Goal: Task Accomplishment & Management: Manage account settings

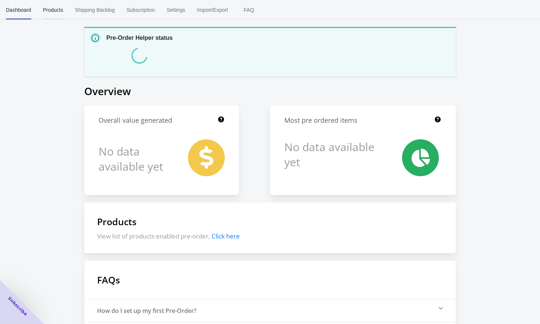
click at [57, 6] on span "Products" at bounding box center [53, 9] width 20 height 19
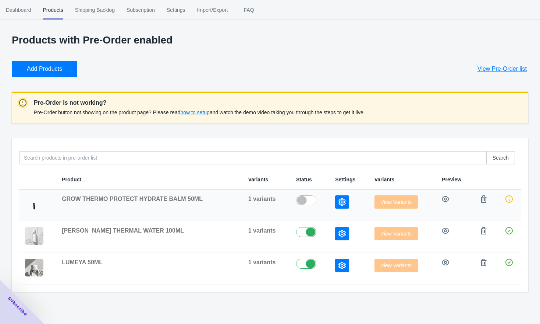
click at [304, 201] on label at bounding box center [309, 199] width 27 height 9
checkbox input "true"
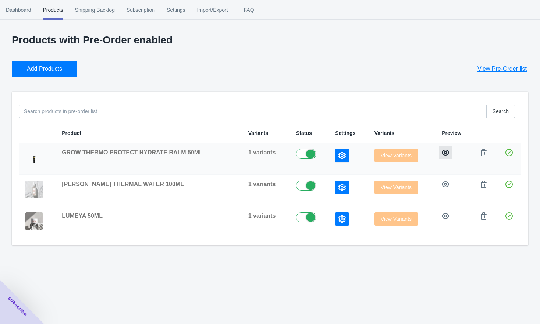
click at [444, 152] on icon "button" at bounding box center [445, 152] width 7 height 7
click at [339, 156] on icon "button" at bounding box center [342, 155] width 7 height 7
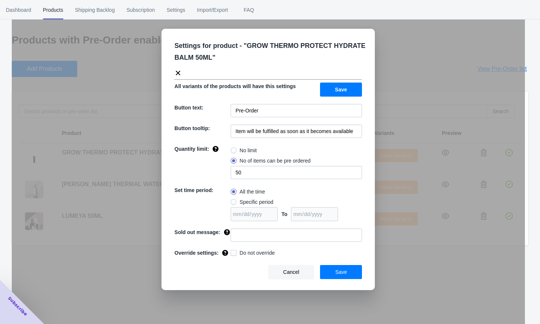
click at [235, 148] on span at bounding box center [234, 150] width 6 height 6
click at [233, 148] on input "No limit" at bounding box center [233, 148] width 0 height 0
radio input "true"
click at [340, 267] on div "Cancel Save" at bounding box center [266, 269] width 194 height 20
click at [339, 275] on span "Save" at bounding box center [341, 272] width 12 height 6
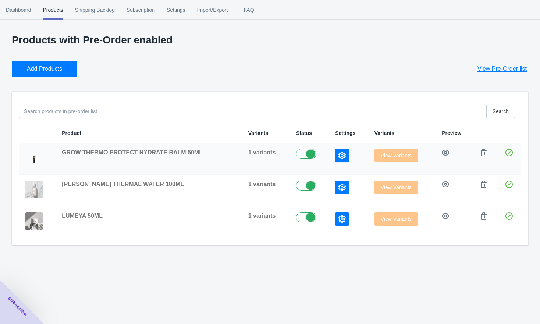
click at [300, 154] on label at bounding box center [309, 153] width 27 height 9
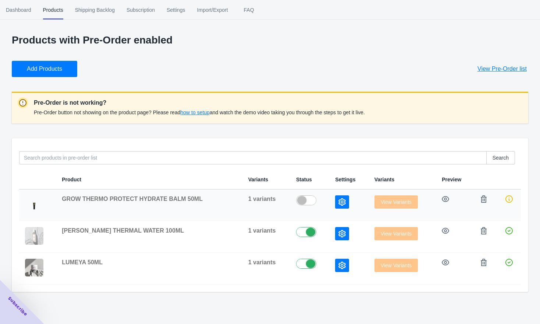
click at [303, 197] on label at bounding box center [309, 199] width 27 height 9
checkbox input "true"
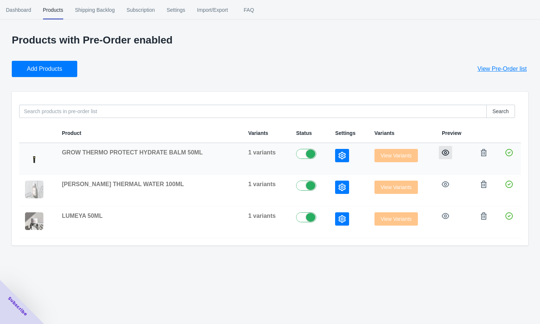
click at [447, 153] on icon "button" at bounding box center [445, 152] width 7 height 7
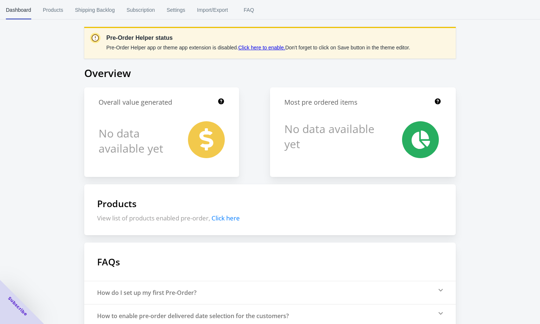
click at [259, 49] on link "Click here to enable." at bounding box center [262, 48] width 47 height 6
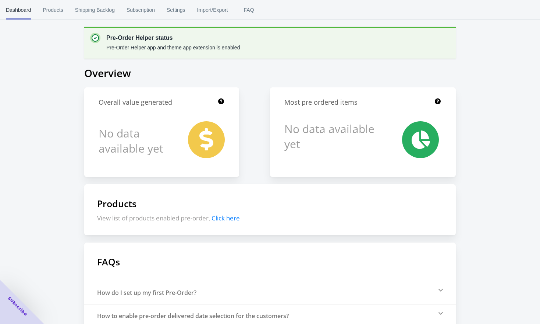
scroll to position [81, 0]
click at [184, 9] on span "Settings" at bounding box center [176, 9] width 19 height 19
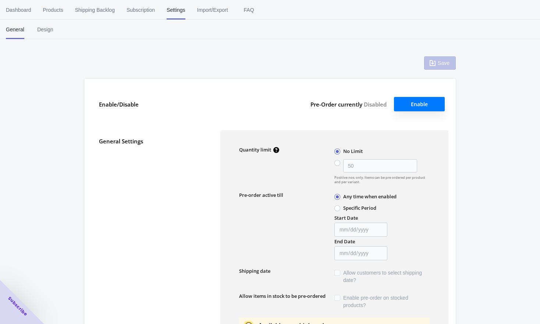
type input "50"
type textarea "Inventory level is <qty>. Some of the items will be pre-ordered."
type textarea "Only <qty> items left in stock."
type textarea "A maximum of <qty> products can be pre ordered."
click at [43, 33] on span "Design" at bounding box center [45, 29] width 18 height 19
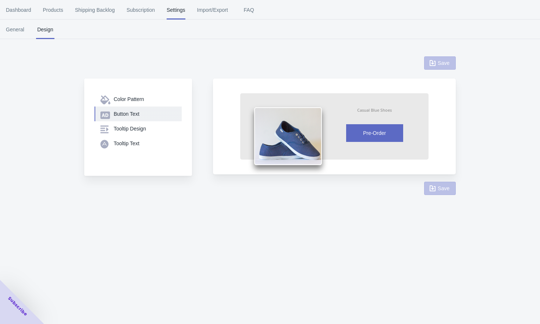
click at [130, 112] on div "Button Text" at bounding box center [145, 113] width 62 height 7
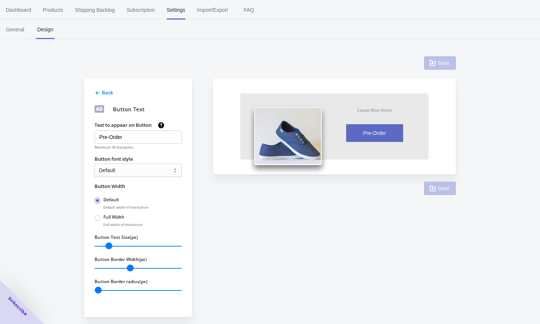
click at [103, 92] on span "Back" at bounding box center [107, 92] width 11 height 7
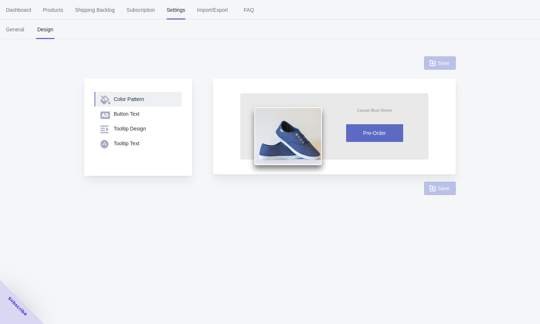
click at [123, 99] on div "Color Pattern" at bounding box center [145, 98] width 62 height 7
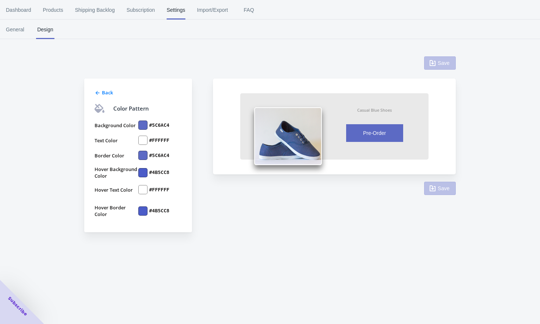
click at [142, 123] on div at bounding box center [142, 124] width 9 height 9
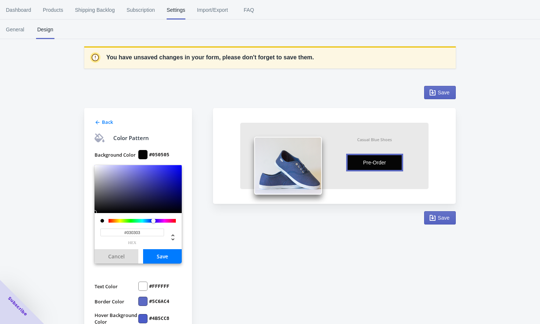
type input "#000000"
drag, startPoint x: 106, startPoint y: 208, endPoint x: 147, endPoint y: 246, distance: 55.0
click at [86, 222] on div "Back Color Pattern Background Color #000000 #000000 hex Cancel Save Text Color …" at bounding box center [138, 243] width 108 height 270
click at [170, 257] on button "Save" at bounding box center [162, 256] width 39 height 14
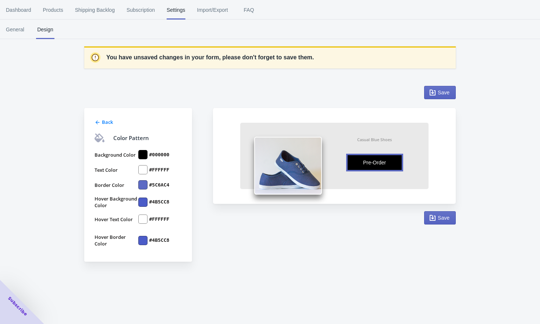
click at [143, 186] on div at bounding box center [142, 184] width 9 height 9
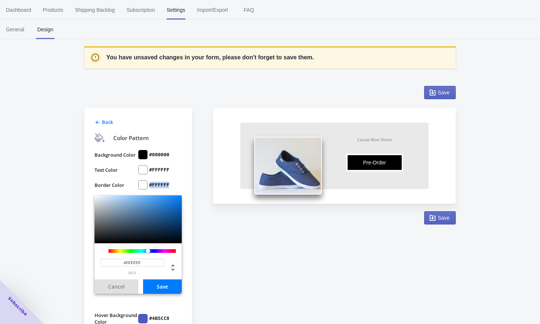
drag, startPoint x: 115, startPoint y: 214, endPoint x: 84, endPoint y: 190, distance: 39.1
click at [84, 190] on div "Back Color Pattern Background Color #000000 Text Color #FFFFFF Border Color #FF…" at bounding box center [266, 227] width 379 height 299
click at [156, 263] on input "#FFFFFF" at bounding box center [133, 262] width 64 height 8
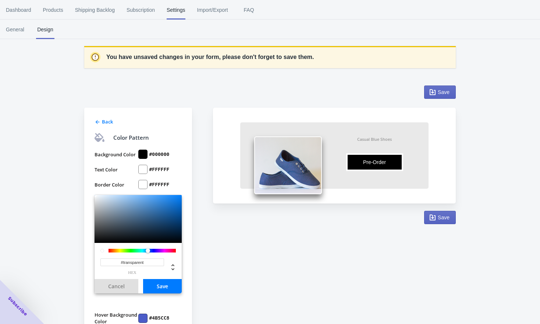
type input "#FFFFFF"
click at [168, 288] on button "Save" at bounding box center [162, 286] width 39 height 14
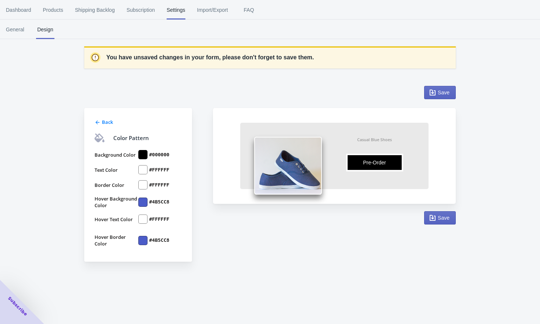
scroll to position [0, 0]
click at [143, 202] on div at bounding box center [142, 201] width 9 height 9
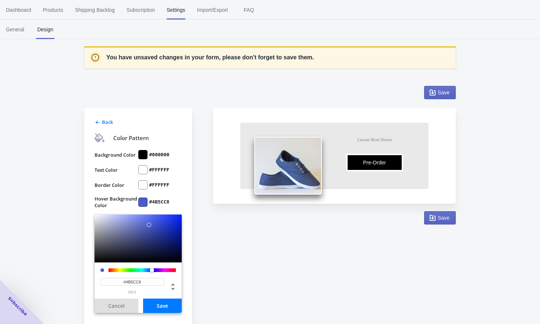
click at [141, 169] on div at bounding box center [142, 169] width 9 height 9
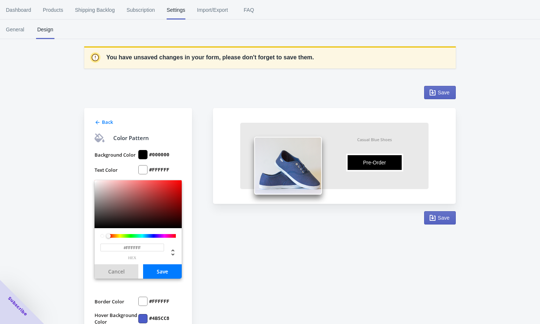
click at [132, 246] on input "#FFFFFF" at bounding box center [133, 247] width 64 height 8
click at [132, 245] on input "#FFFFFF" at bounding box center [133, 247] width 64 height 8
paste input "BFAA74"
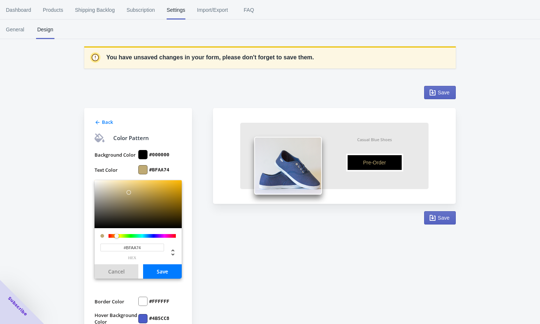
type input "#BFAA74"
click at [168, 273] on button "Save" at bounding box center [162, 271] width 39 height 14
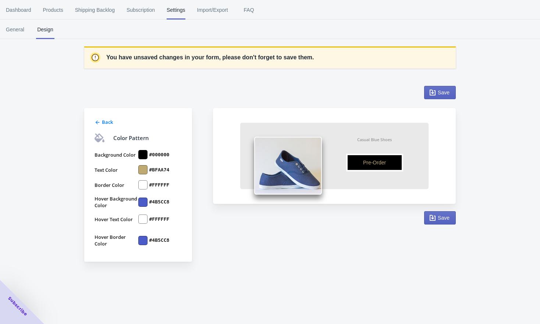
click at [142, 185] on div at bounding box center [142, 184] width 9 height 9
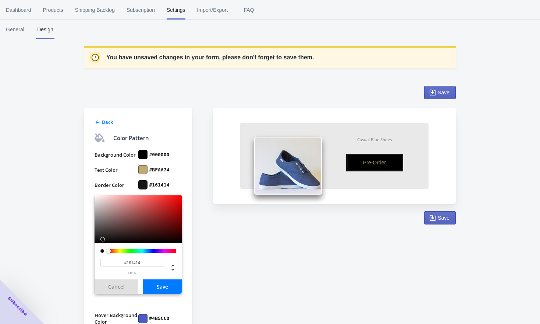
type input "#000000"
drag, startPoint x: 115, startPoint y: 225, endPoint x: 87, endPoint y: 253, distance: 39.6
click at [87, 253] on div "Back Color Pattern Background Color #000000 Text Color #BFAA74 Border Color #00…" at bounding box center [138, 243] width 108 height 270
click at [161, 286] on button "Save" at bounding box center [162, 286] width 39 height 14
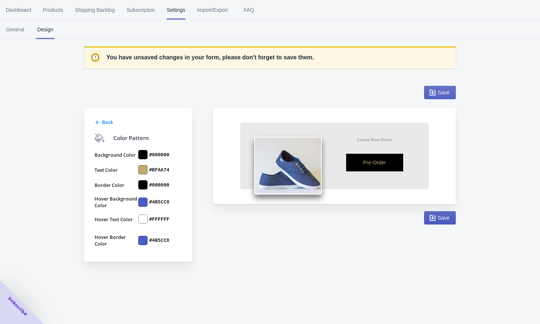
click at [452, 219] on button "Save" at bounding box center [441, 217] width 32 height 13
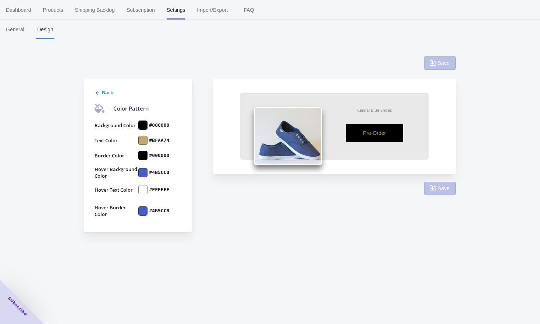
click at [141, 171] on div at bounding box center [142, 172] width 9 height 9
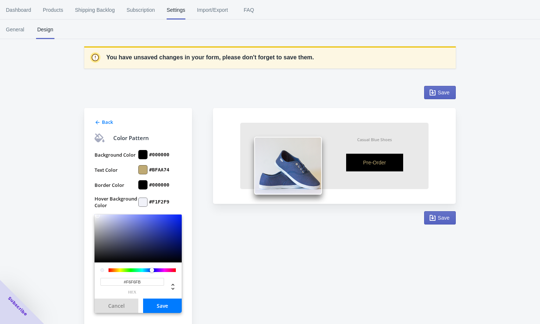
type input "#FFFFFF"
drag, startPoint x: 107, startPoint y: 223, endPoint x: 84, endPoint y: 209, distance: 27.0
click at [84, 209] on div "Back Color Pattern Background Color #000000 Text Color #BFAA74 Border Color #00…" at bounding box center [138, 243] width 108 height 270
click at [214, 215] on div "Save Casual Blue Shoes Pre-Order Item will be fulfilled as soon as it becomes a…" at bounding box center [334, 155] width 243 height 138
click at [212, 215] on div "Back Color Pattern Background Color #000000 Text Color #BFAA74 Border Color #00…" at bounding box center [266, 227] width 379 height 299
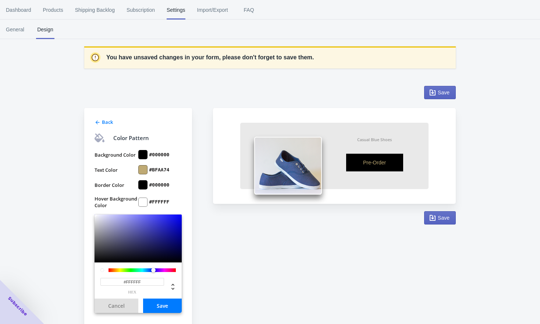
click at [187, 205] on div "Back Color Pattern Background Color #000000 Text Color #BFAA74 Border Color #00…" at bounding box center [138, 243] width 108 height 270
click at [175, 304] on button "Save" at bounding box center [162, 305] width 39 height 14
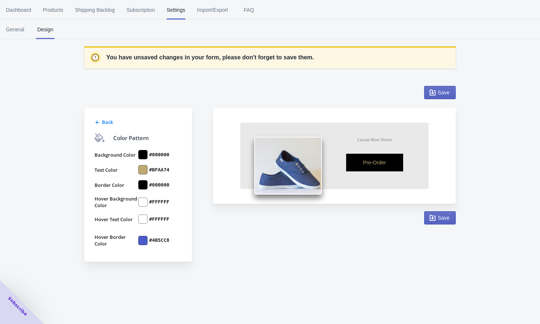
click at [144, 220] on div at bounding box center [142, 218] width 9 height 9
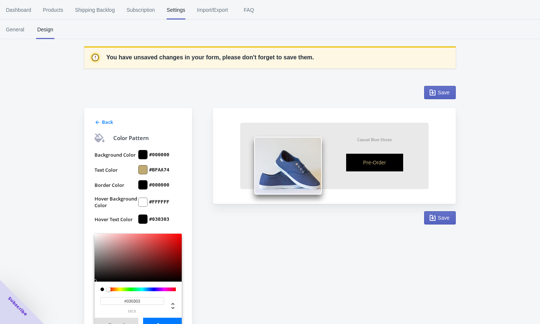
type input "#000000"
drag, startPoint x: 101, startPoint y: 279, endPoint x: 87, endPoint y: 289, distance: 17.9
click at [87, 289] on div "Back Color Pattern Background Color #000000 Text Color #BFAA74 Border Color #00…" at bounding box center [138, 243] width 108 height 270
click at [147, 321] on button "Save" at bounding box center [162, 324] width 39 height 14
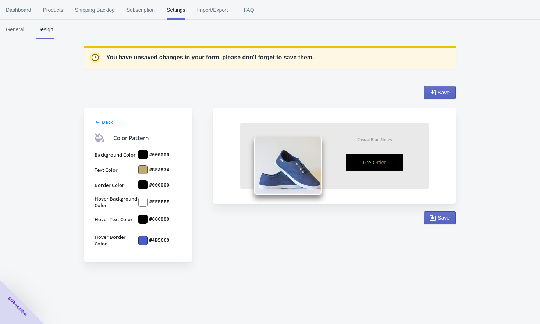
click at [144, 240] on div at bounding box center [142, 240] width 9 height 9
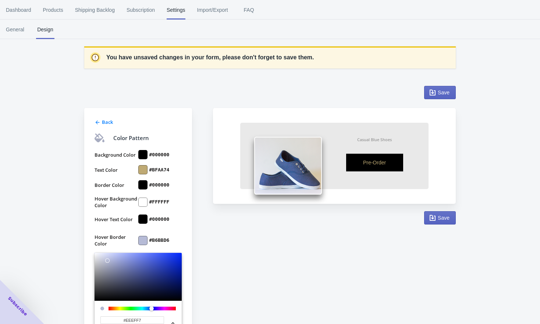
type input "#FFFFFF"
drag, startPoint x: 109, startPoint y: 261, endPoint x: 86, endPoint y: 245, distance: 28.0
click at [86, 245] on div "Back Color Pattern Background Color #000000 Text Color #BFAA74 Border Color #00…" at bounding box center [138, 243] width 108 height 270
click at [211, 242] on div "Back Color Pattern Background Color #000000 Text Color #BFAA74 Border Color #00…" at bounding box center [266, 227] width 379 height 299
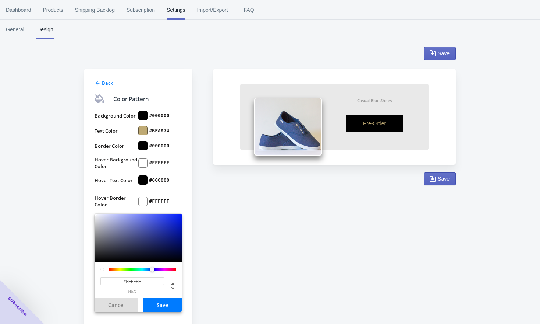
scroll to position [64, 0]
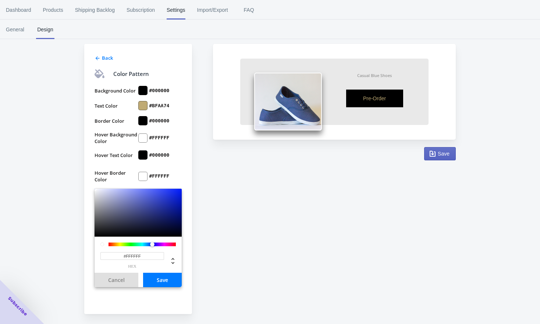
click at [168, 280] on button "Save" at bounding box center [162, 279] width 39 height 14
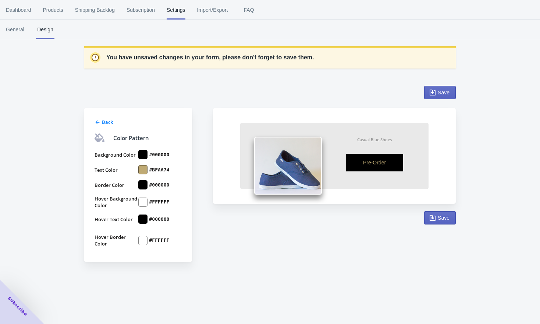
scroll to position [0, 0]
click at [437, 219] on span "Save" at bounding box center [440, 217] width 19 height 7
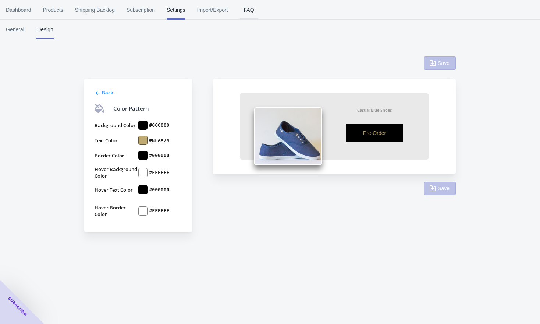
click at [251, 8] on span "FAQ" at bounding box center [249, 9] width 18 height 19
